Goal: Transaction & Acquisition: Purchase product/service

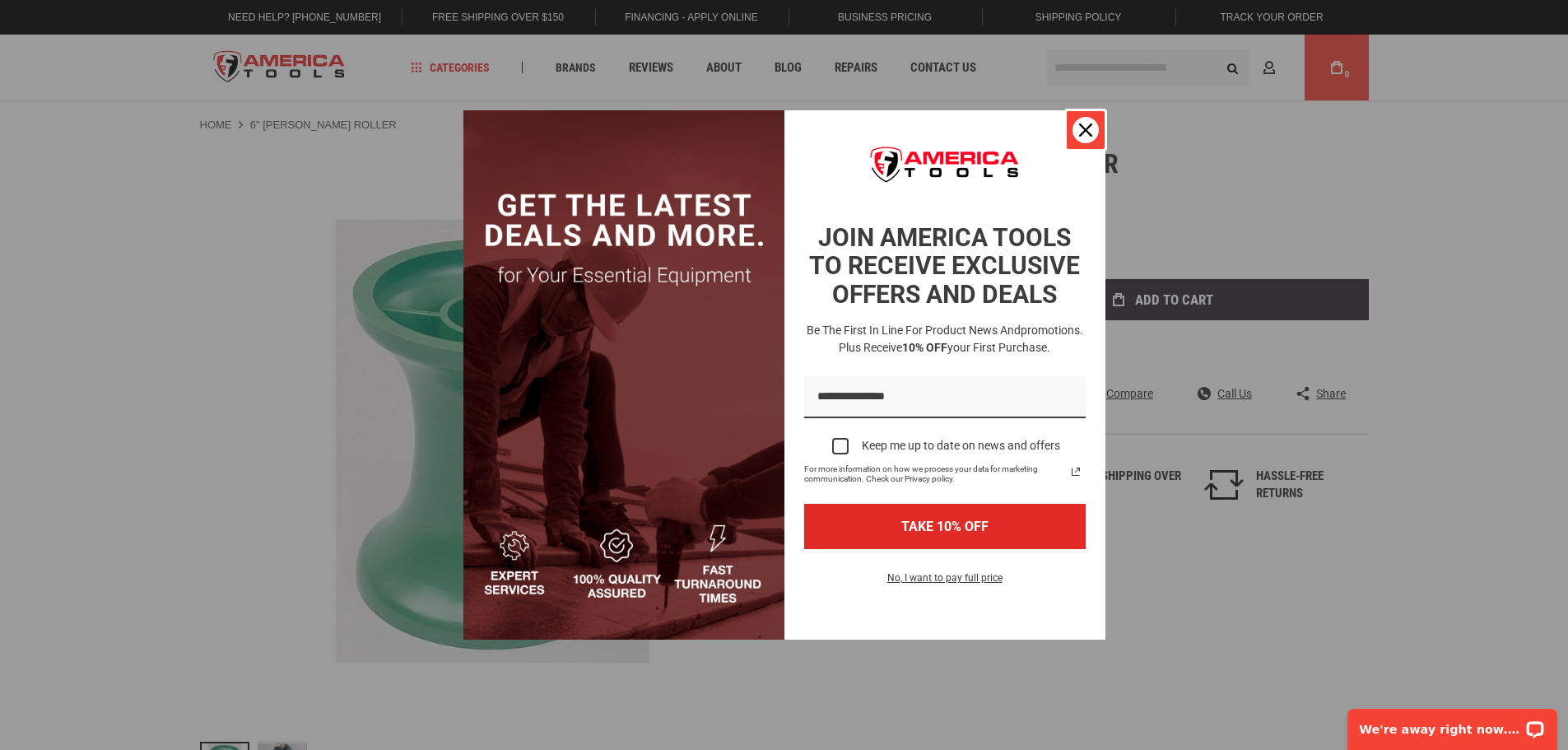
click at [1087, 134] on icon "close icon" at bounding box center [1086, 129] width 13 height 13
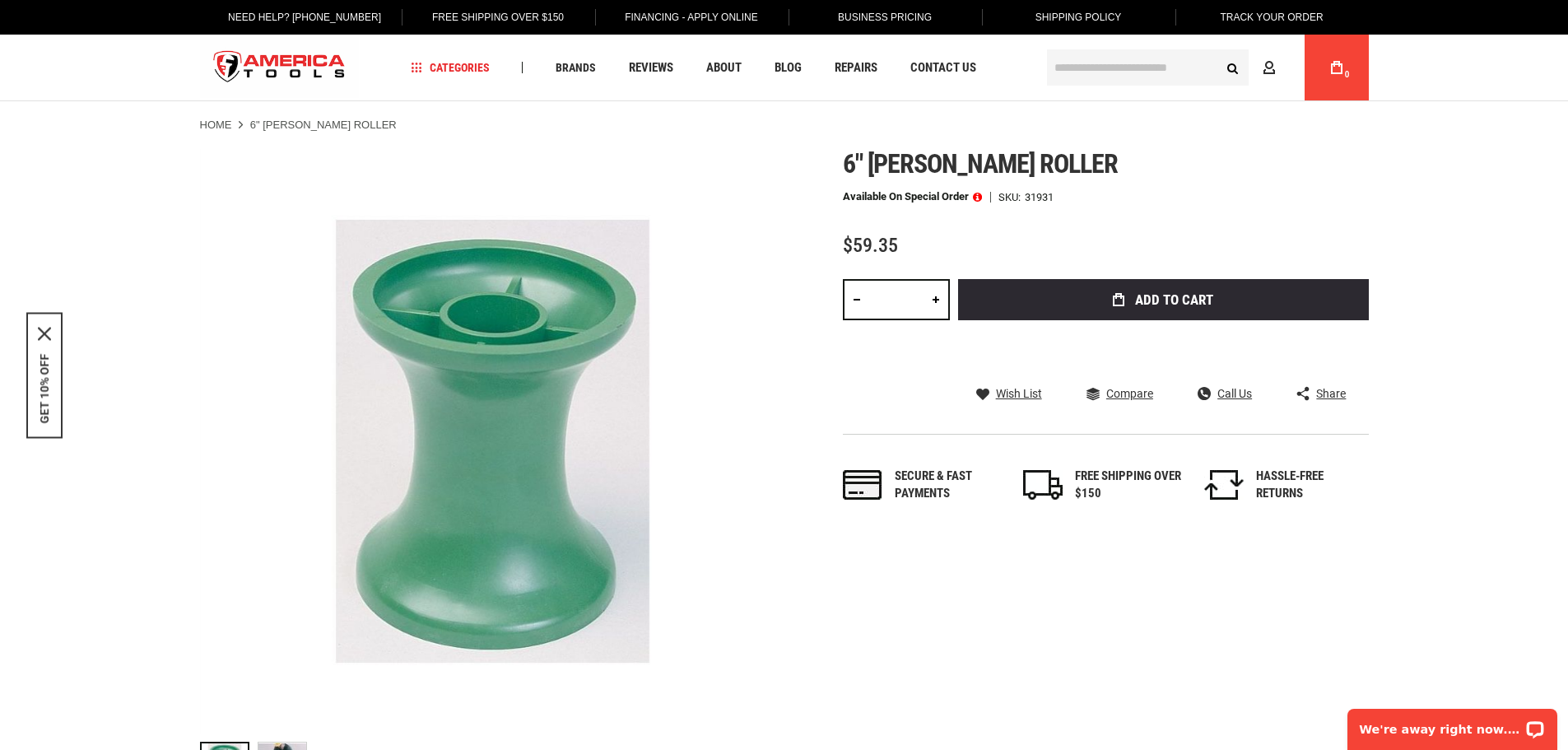
click at [937, 303] on link at bounding box center [936, 299] width 28 height 41
click at [939, 302] on link at bounding box center [936, 299] width 28 height 41
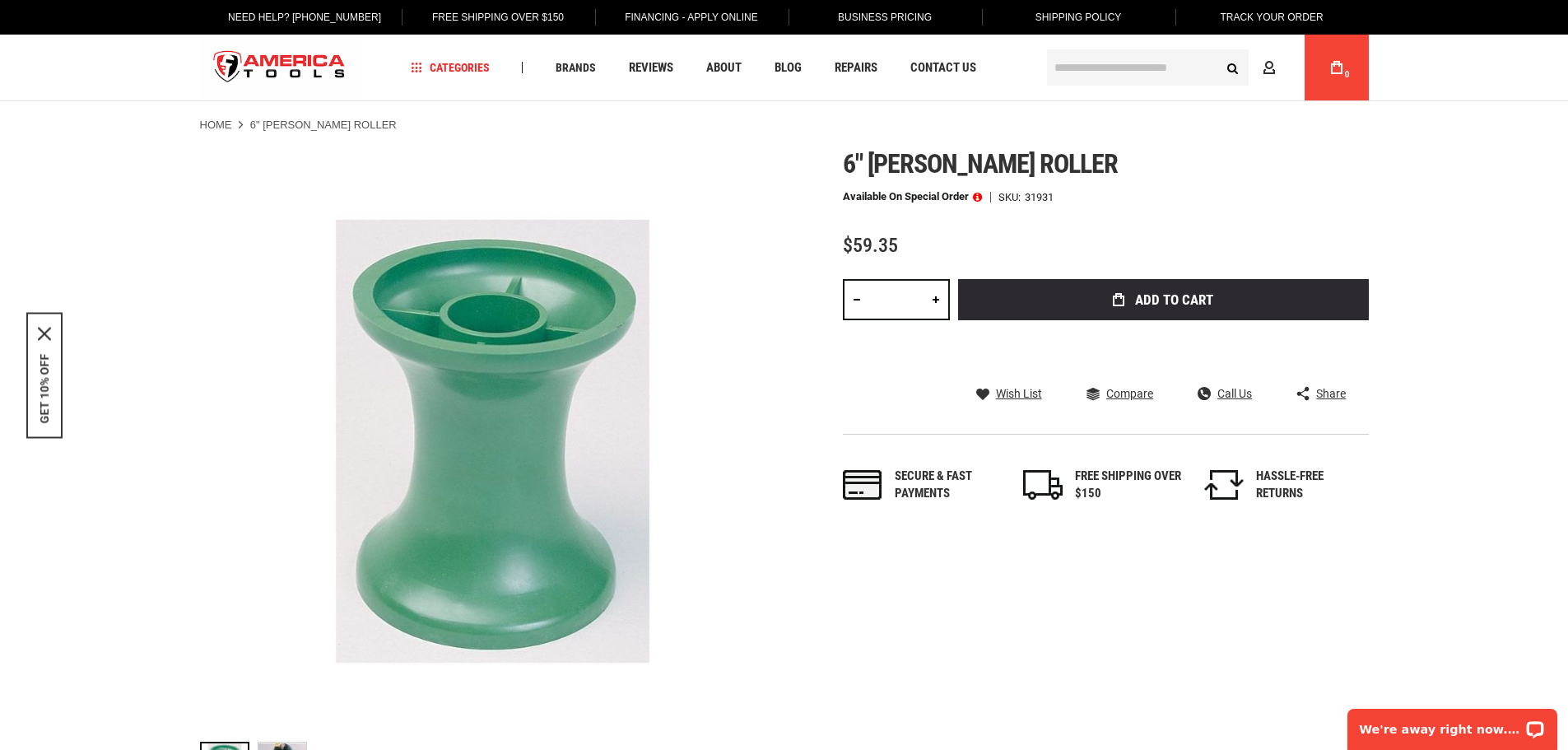
click at [939, 302] on link at bounding box center [936, 299] width 28 height 41
click at [940, 302] on link at bounding box center [936, 299] width 28 height 41
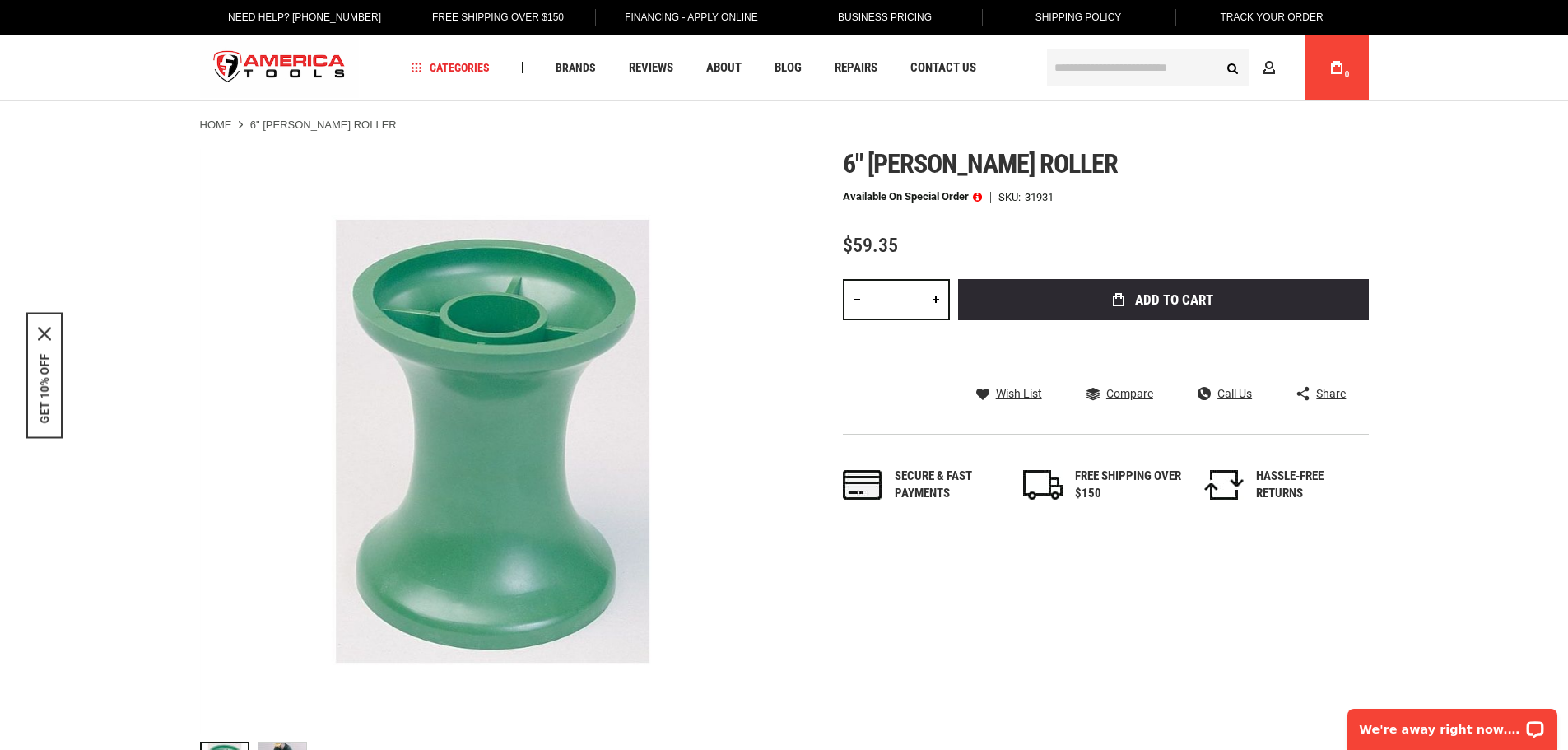
click at [940, 302] on link at bounding box center [936, 299] width 28 height 41
type input "**"
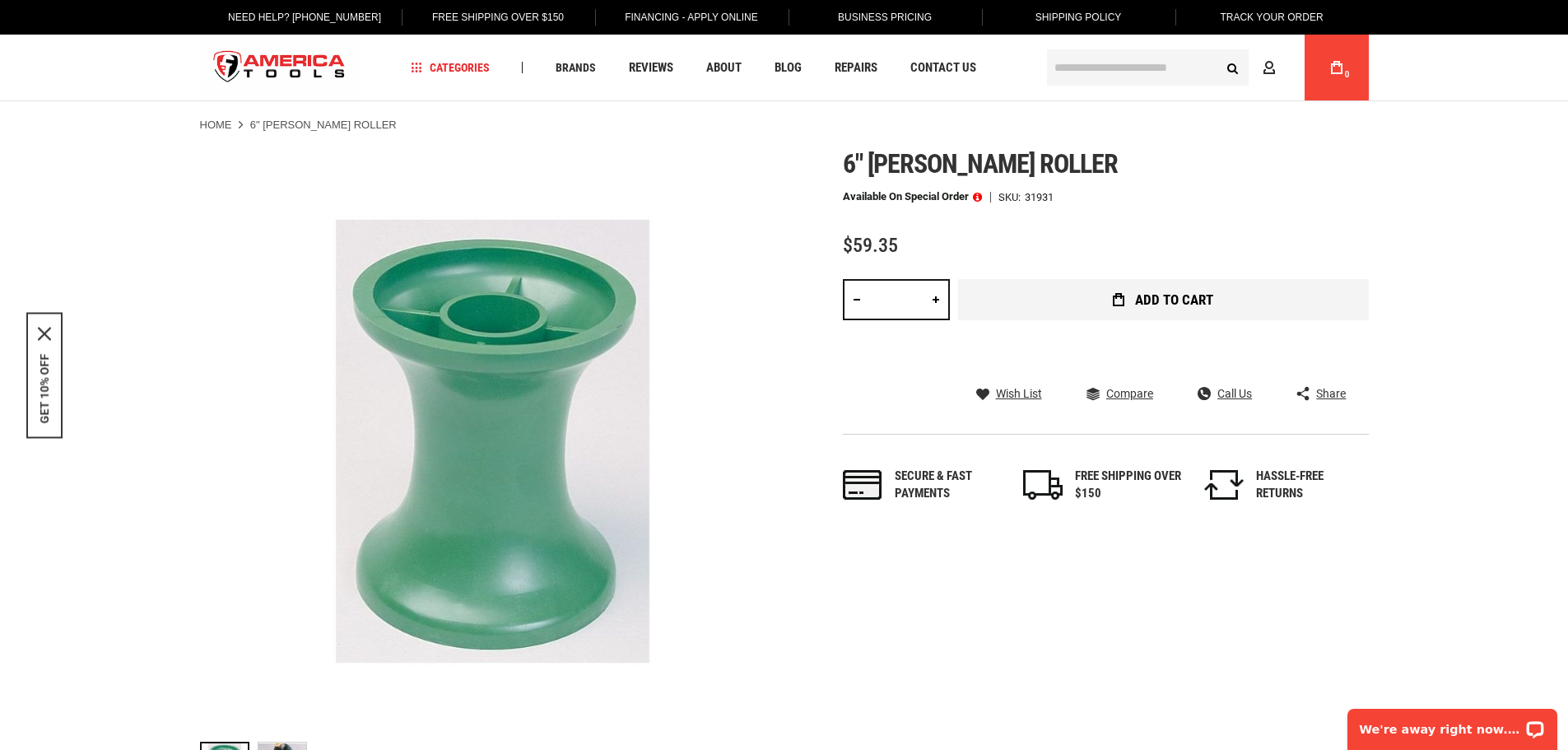
click at [1005, 307] on button "Add to Cart" at bounding box center [1163, 299] width 411 height 41
